Goal: Feedback & Contribution: Submit feedback/report problem

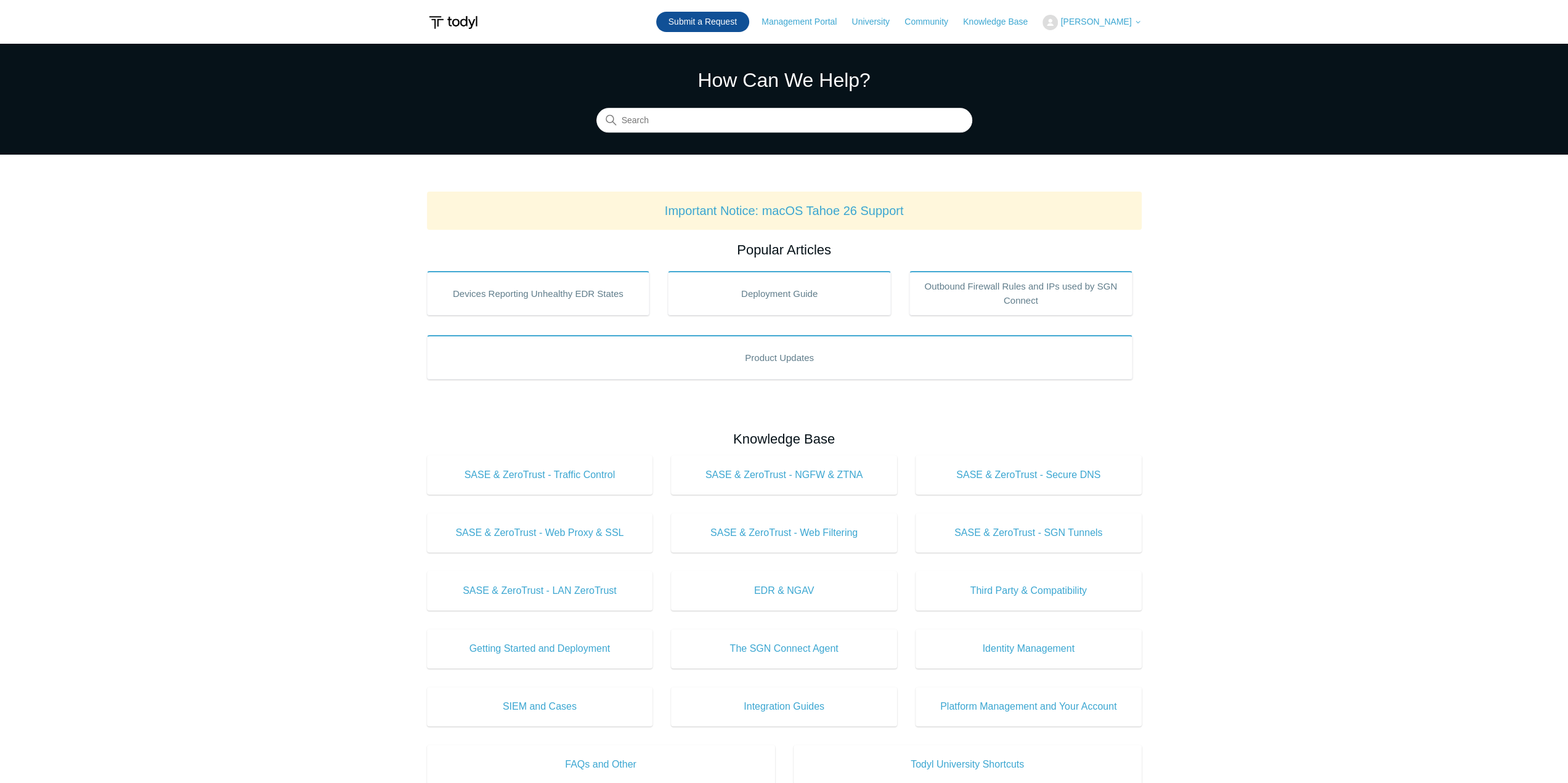
click at [745, 22] on link "Submit a Request" at bounding box center [702, 22] width 93 height 20
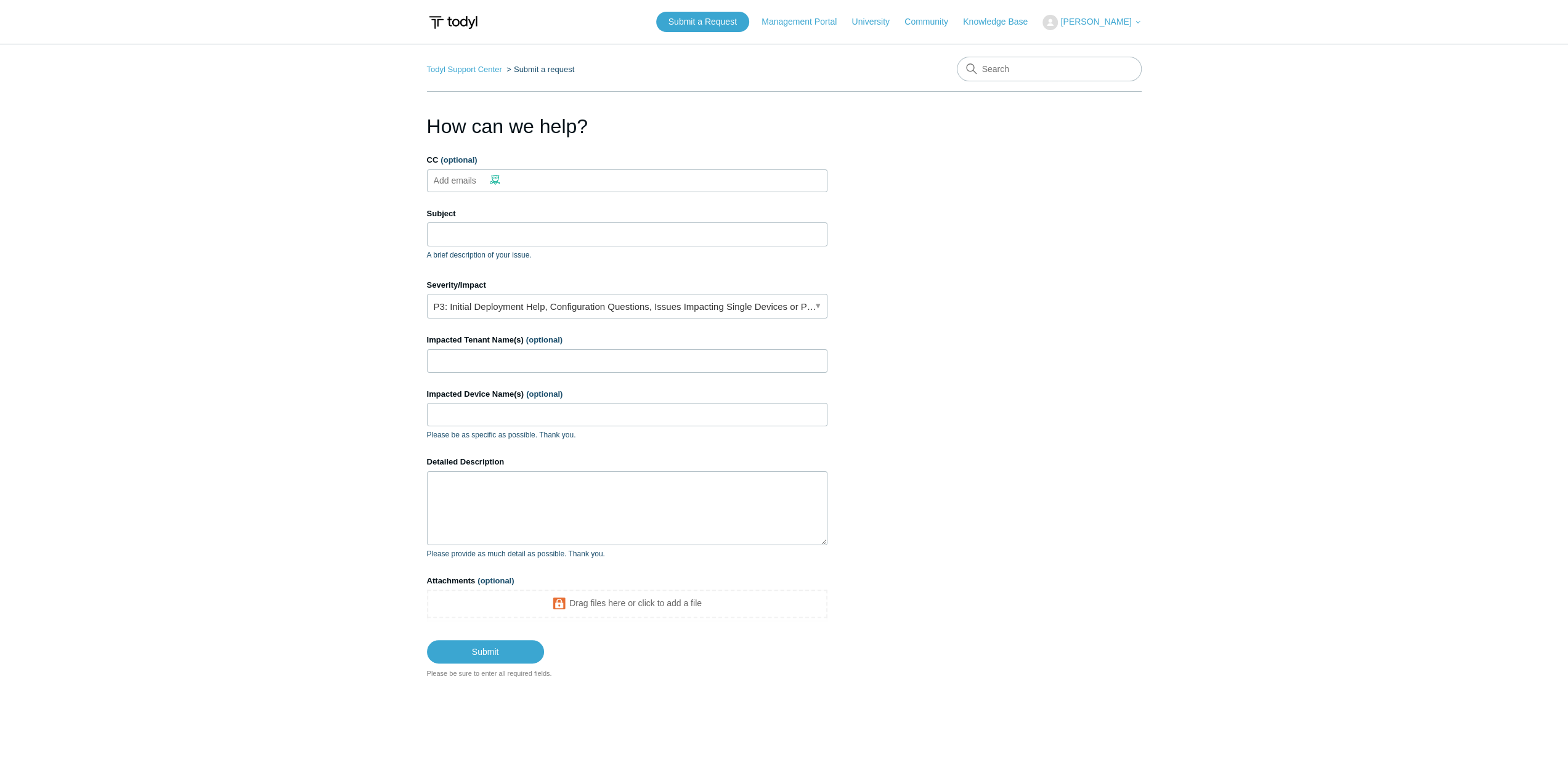
click at [475, 180] on input "CC (optional)" at bounding box center [465, 181] width 73 height 19
type input "cody@totalcareit.net"
click at [987, 271] on section "How can we help? CC (optional) cody@totalcareit.net Subject A brief description…" at bounding box center [784, 395] width 715 height 567
click at [528, 231] on input "Subject" at bounding box center [627, 234] width 401 height 23
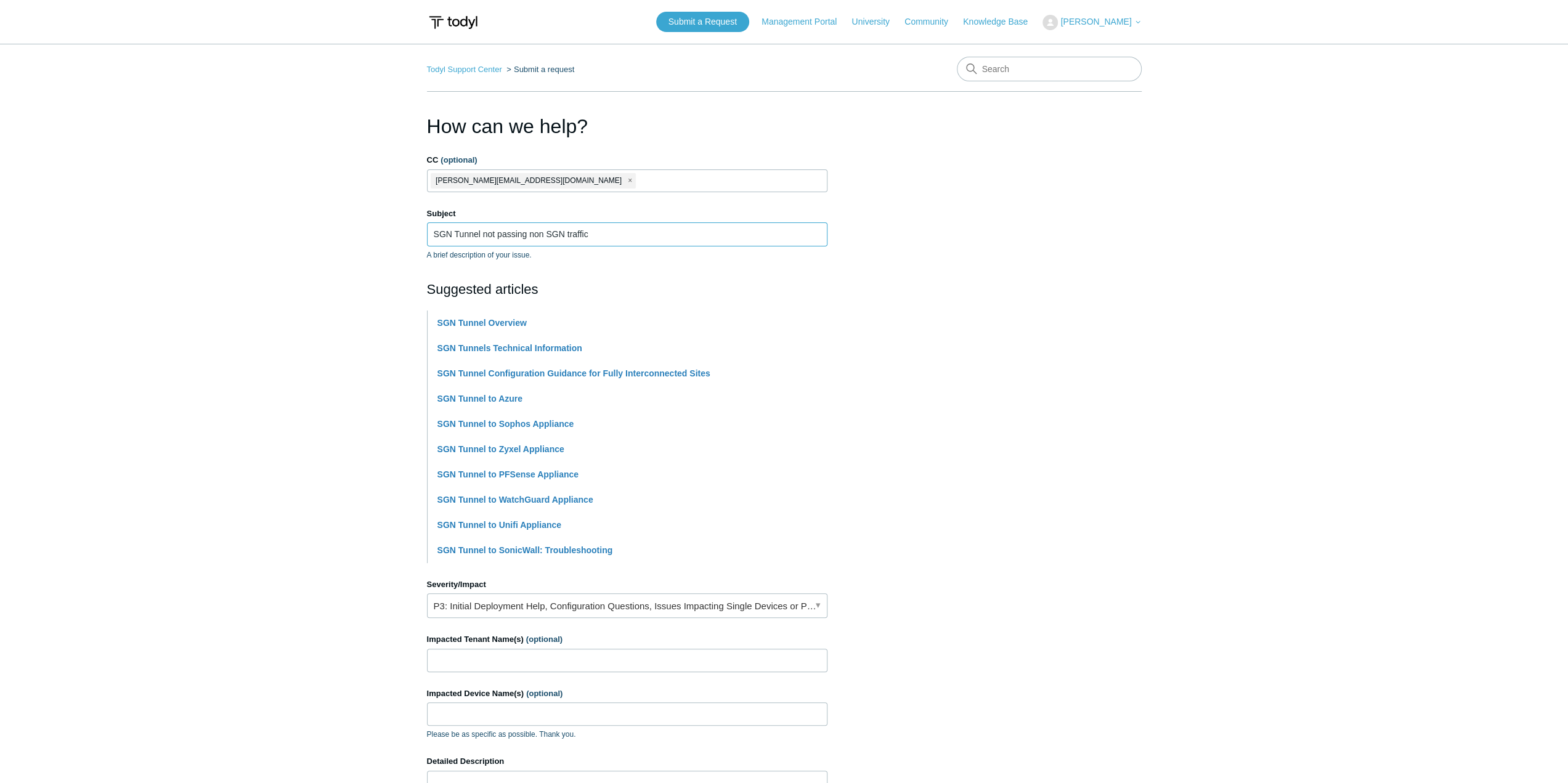
type input "SGN Tunnel not passing non SGN traffic"
click at [920, 303] on section "How can we help? CC (optional) cody@totalcareit.net Subject SGN Tunnel not pass…" at bounding box center [784, 545] width 715 height 867
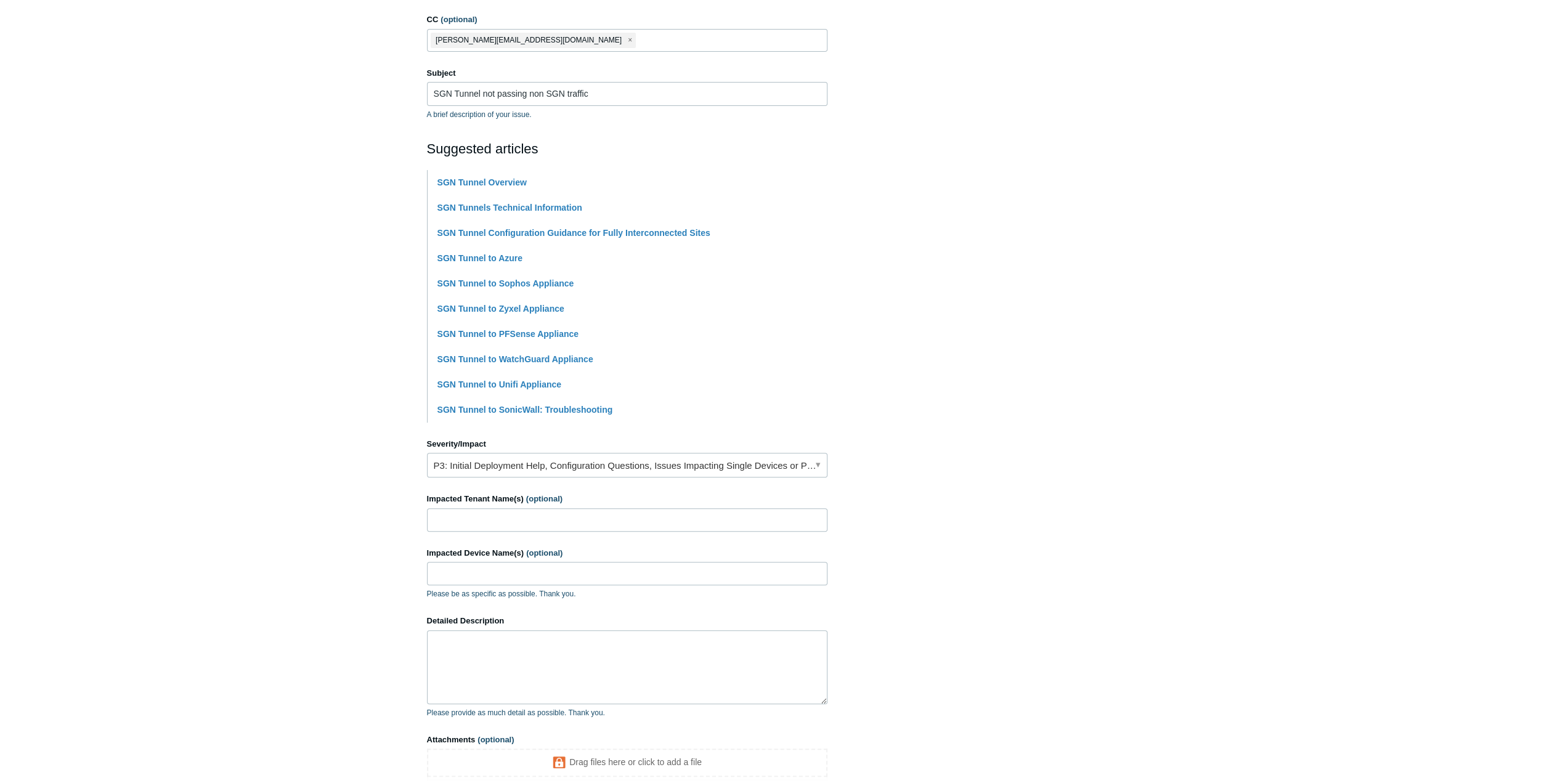
scroll to position [246, 0]
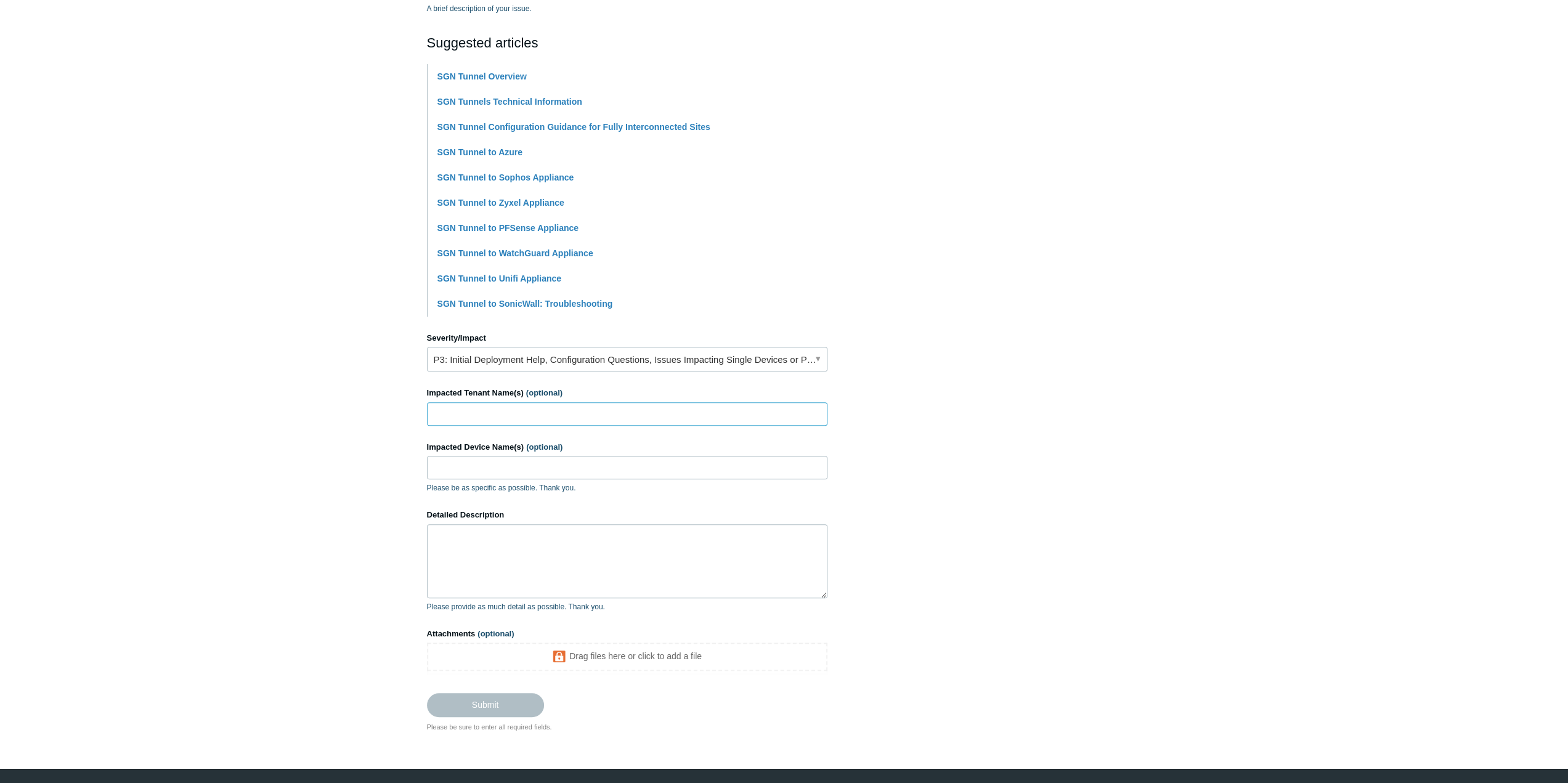
click at [542, 413] on input "Impacted Tenant Name(s) (optional)" at bounding box center [627, 414] width 401 height 23
type input "Rule Steel"
click at [459, 461] on input "Impacted Device Name(s) (optional)" at bounding box center [627, 467] width 401 height 23
paste input "RS-JOSLYN-LT"
type input "RS-JOSLYN-LT"
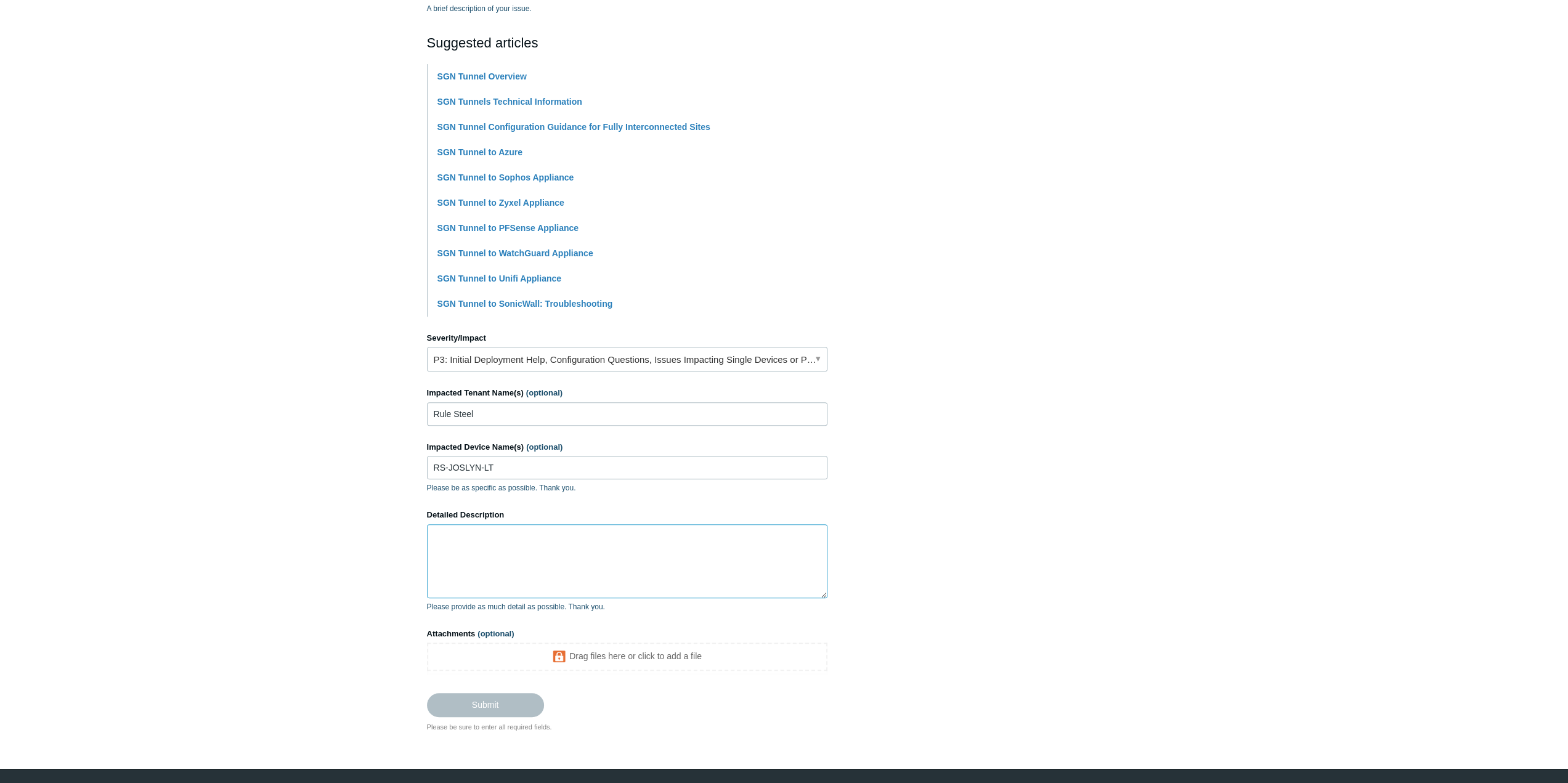
click at [504, 551] on textarea "Detailed Description" at bounding box center [627, 561] width 401 height 74
click at [467, 570] on textarea "Detailed Description" at bounding box center [627, 561] width 401 height 74
paste textarea "Logged into the PC Verified we have SGN connected Cannot ping the RS-App01 acro…"
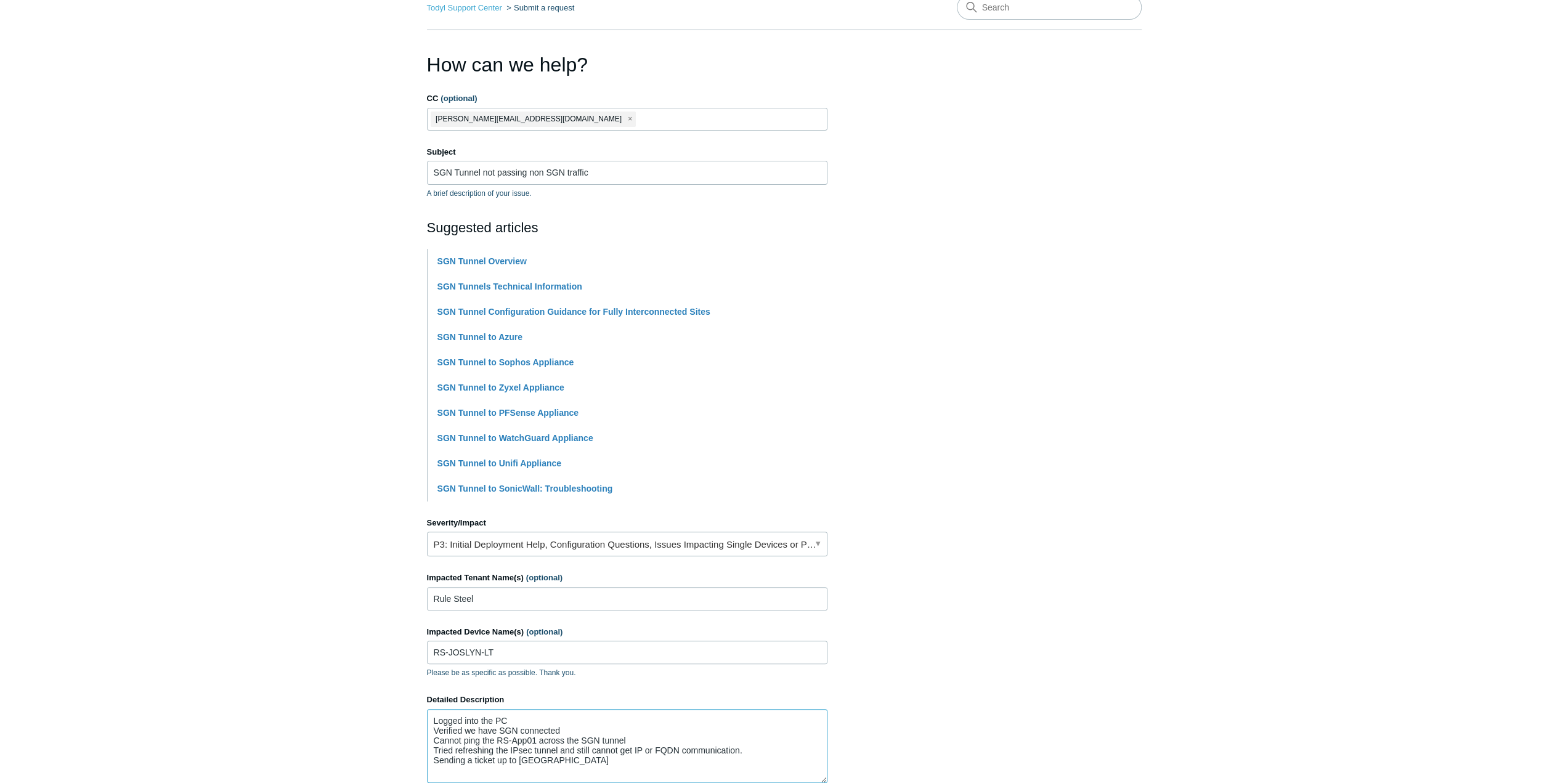
scroll to position [0, 0]
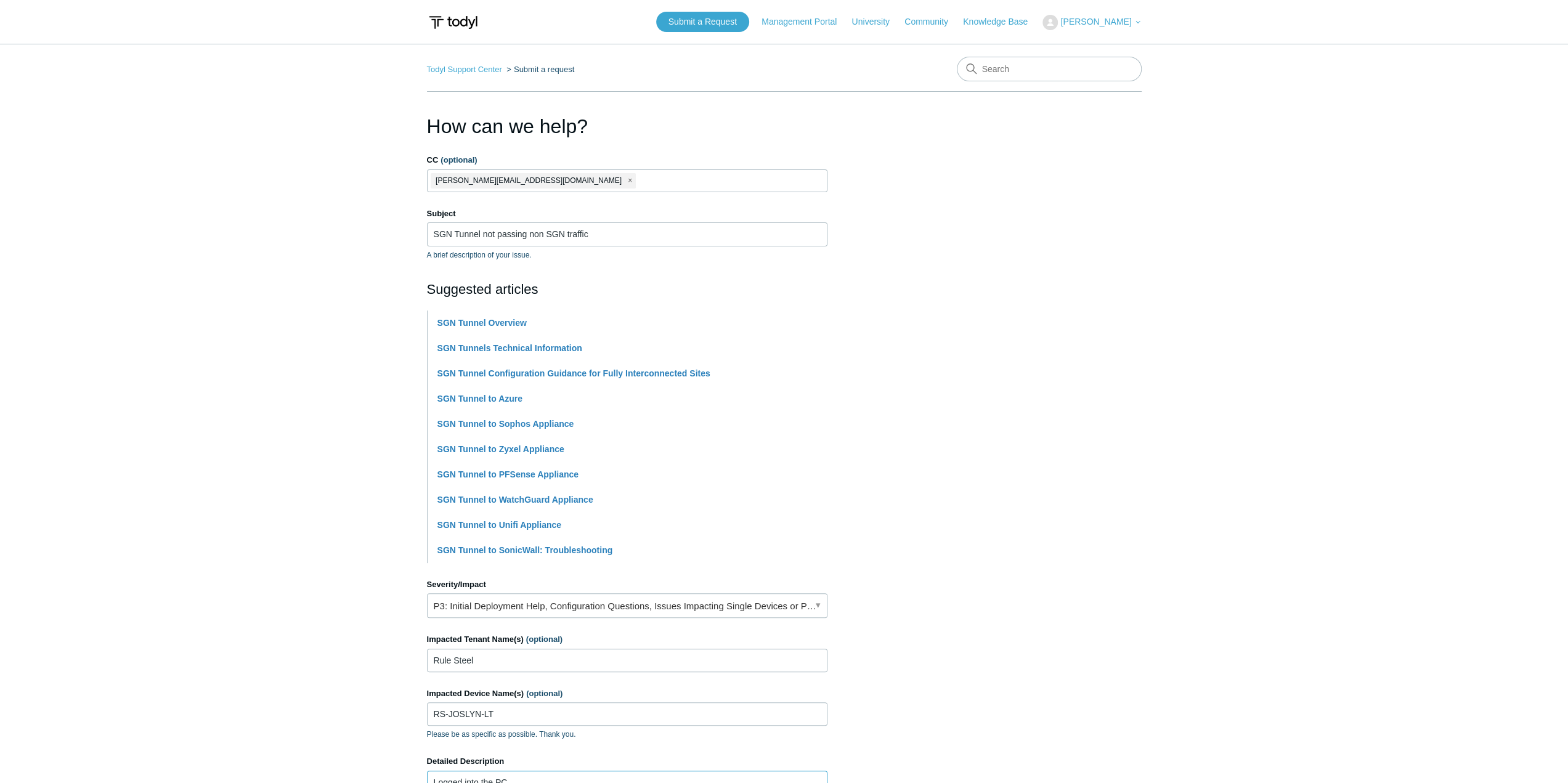
type textarea "Logged into the PC Verified we have SGN connected Cannot ping the RS-App01 acro…"
click at [500, 715] on input "RS-JOSLYN-LT" at bounding box center [627, 714] width 401 height 23
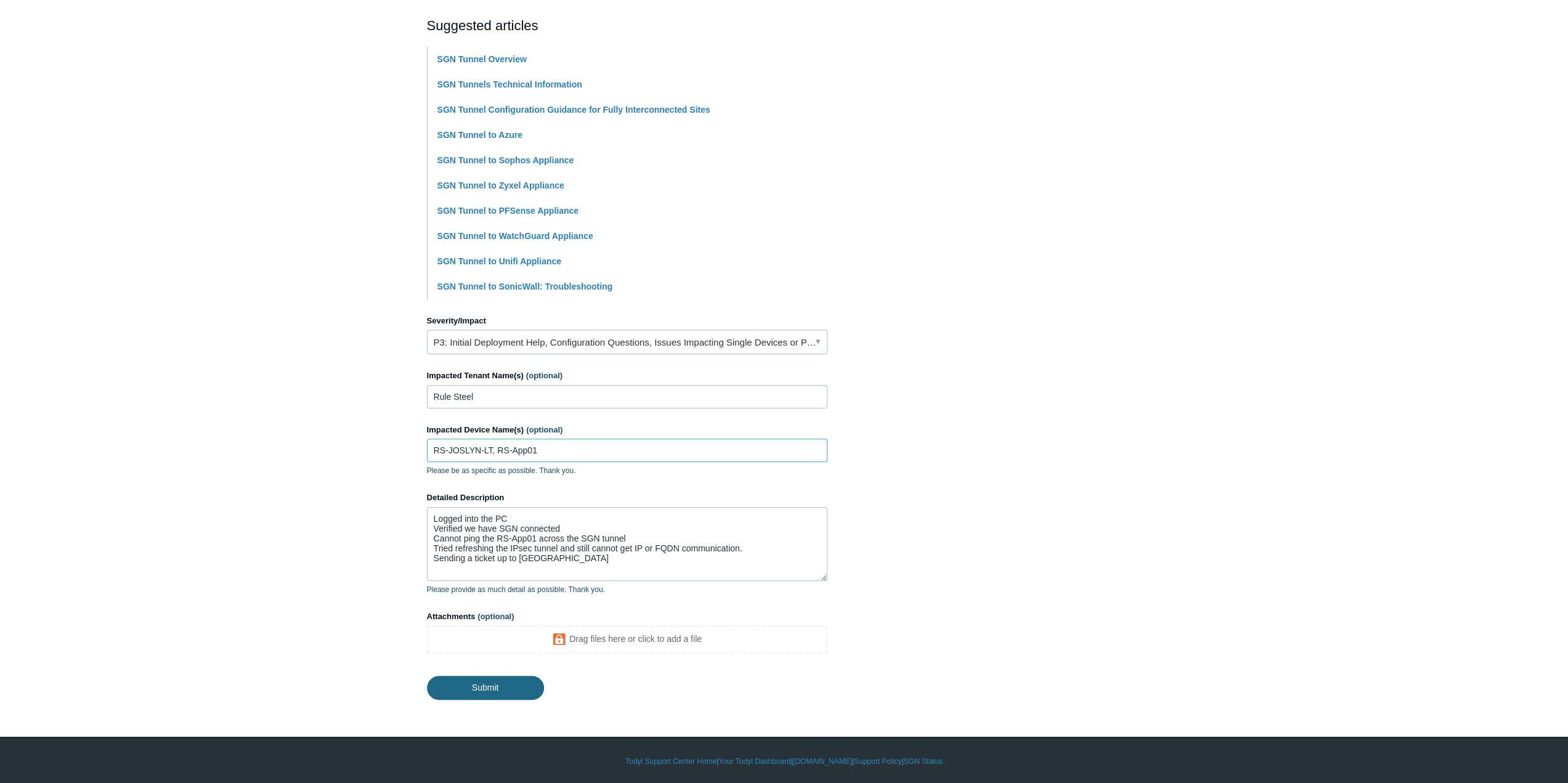
type input "RS-JOSLYN-LT, RS-App01"
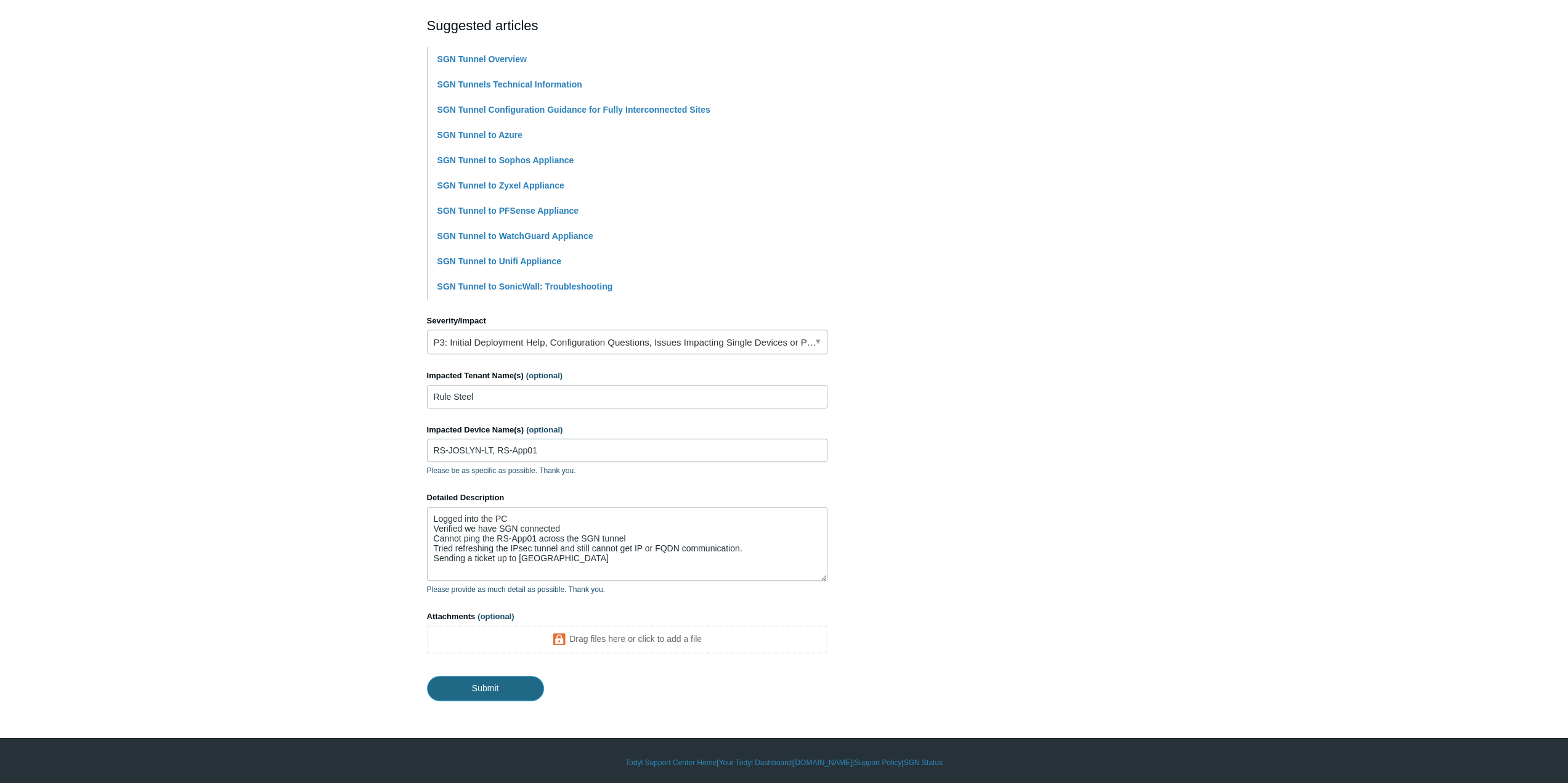
drag, startPoint x: 501, startPoint y: 686, endPoint x: 515, endPoint y: 624, distance: 63.6
click at [501, 686] on input "Submit" at bounding box center [485, 688] width 117 height 25
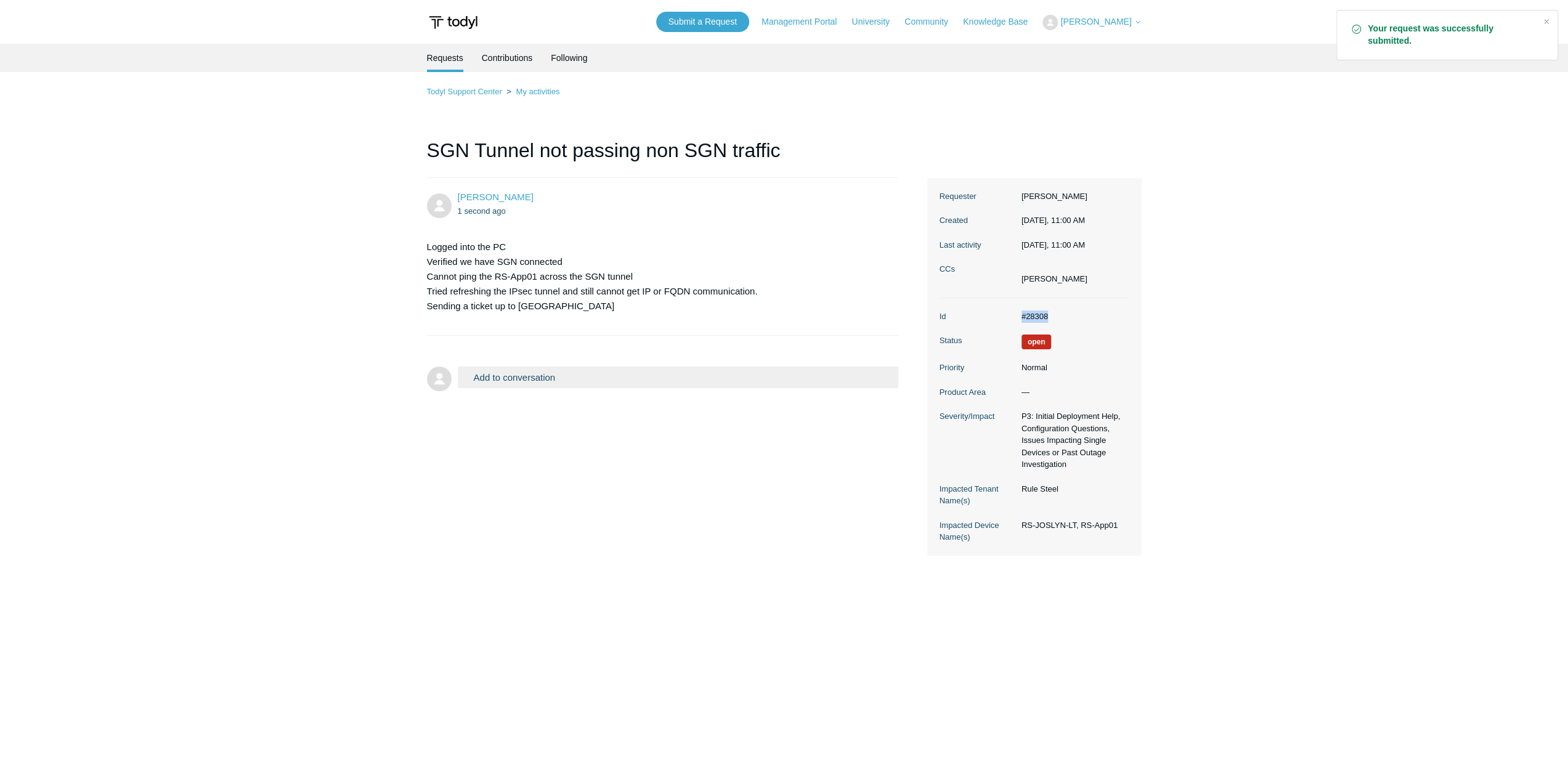
drag, startPoint x: 1053, startPoint y: 314, endPoint x: 1019, endPoint y: 311, distance: 34.1
click at [1019, 311] on dd "#28308" at bounding box center [1072, 316] width 114 height 12
copy dd "#28308"
